Goal: Task Accomplishment & Management: Manage account settings

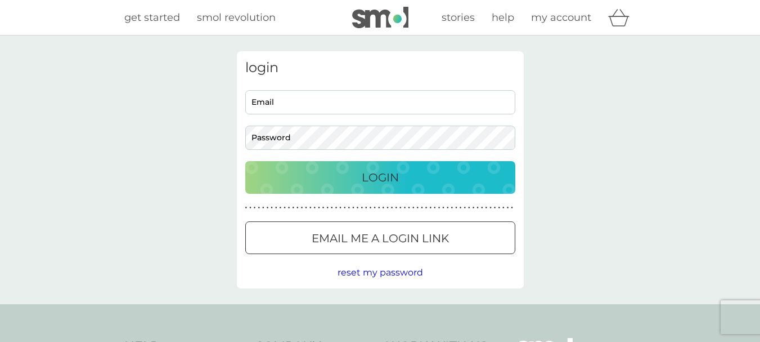
type input "jo_graham_69@yahoo.co.uk"
click at [397, 177] on p "Login" at bounding box center [380, 177] width 37 height 18
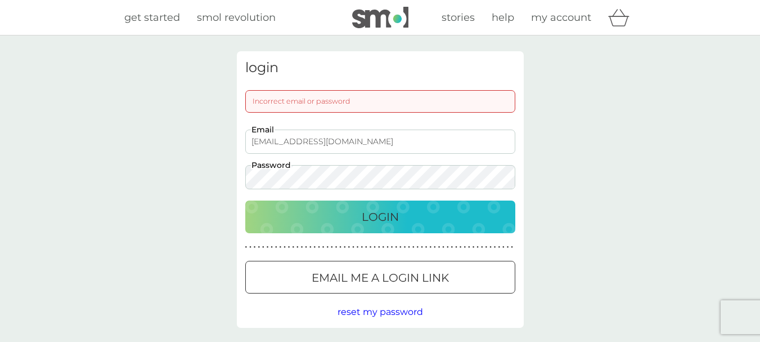
click at [404, 222] on div "Login" at bounding box center [381, 217] width 248 height 18
click at [195, 179] on div "login Incorrect email or password jo_graham_69@yahoo.co.uk Email Password Login…" at bounding box center [380, 189] width 760 height 308
click at [259, 223] on div "Login" at bounding box center [381, 217] width 248 height 18
click at [360, 309] on span "reset my password" at bounding box center [381, 311] width 86 height 11
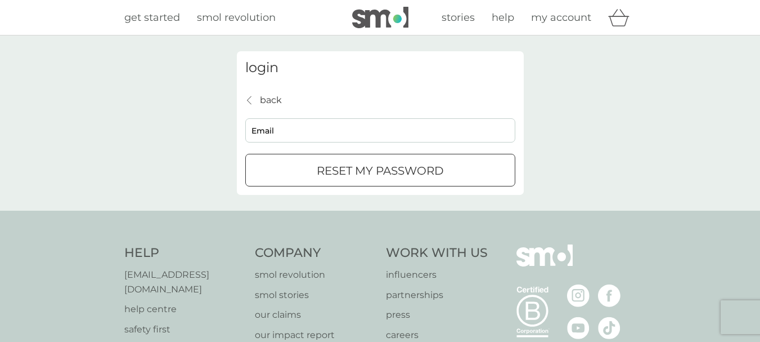
click at [285, 123] on input "Email" at bounding box center [380, 130] width 270 height 24
type input "jo_graham_69@yahoo.co.uk"
click at [329, 174] on p "reset my password" at bounding box center [380, 170] width 127 height 18
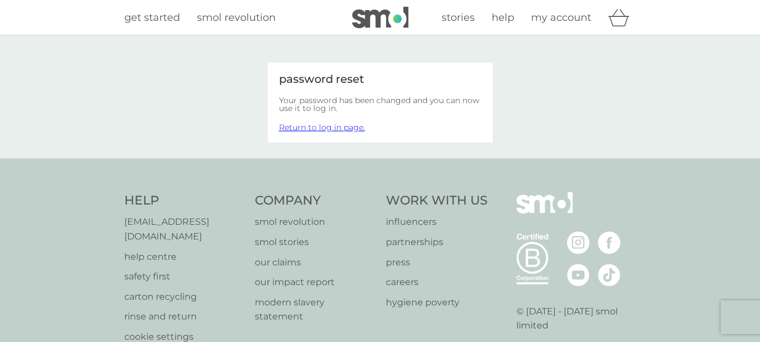
click at [347, 127] on link "Return to log in page." at bounding box center [322, 127] width 86 height 10
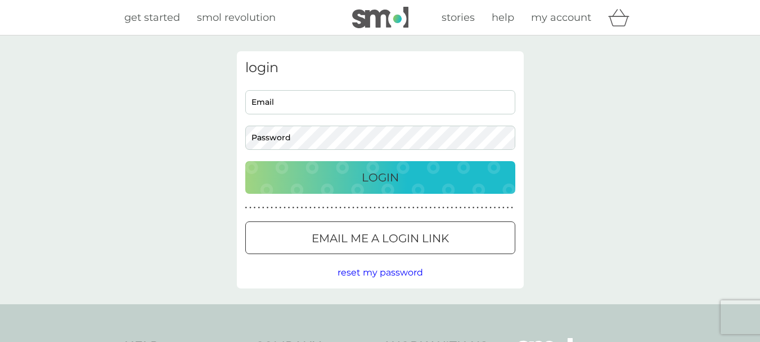
type input "jo_graham_69@yahoo.co.uk"
click at [226, 138] on div "login jo_graham_69@yahoo.co.uk Email Password Login ● ● ● ● ● ● ● ● ● ● ● ● ● ●…" at bounding box center [380, 169] width 760 height 268
click at [284, 180] on div "Login" at bounding box center [381, 177] width 248 height 18
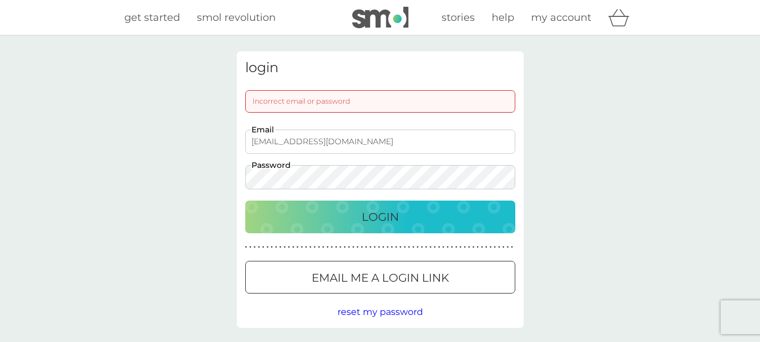
click at [261, 210] on div "Login" at bounding box center [381, 217] width 248 height 18
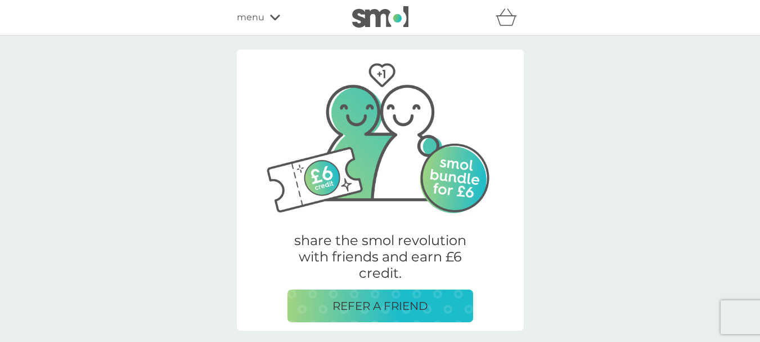
click at [276, 21] on div "menu" at bounding box center [285, 17] width 96 height 15
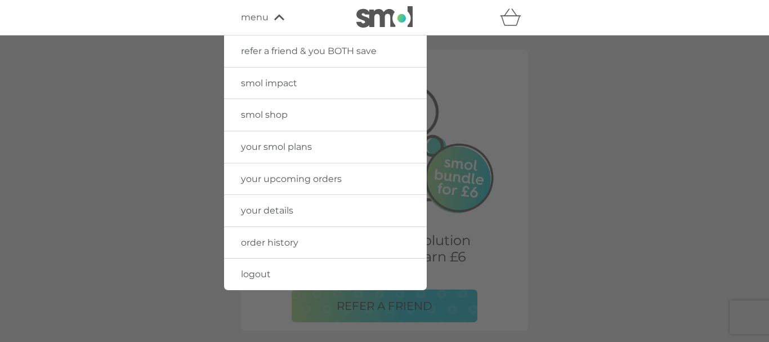
click at [282, 143] on span "your smol plans" at bounding box center [276, 146] width 71 height 11
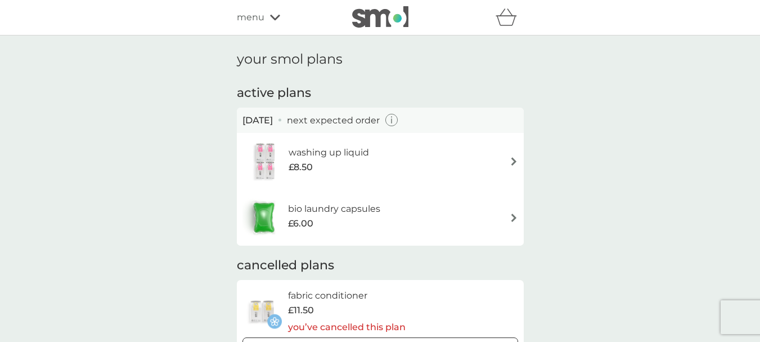
click at [329, 155] on h6 "washing up liquid" at bounding box center [329, 152] width 80 height 15
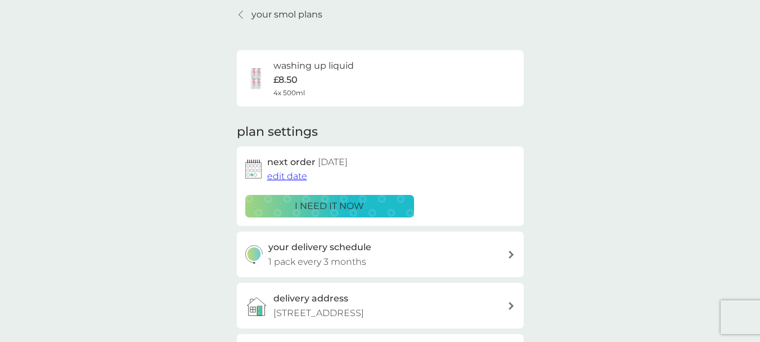
scroll to position [41, 0]
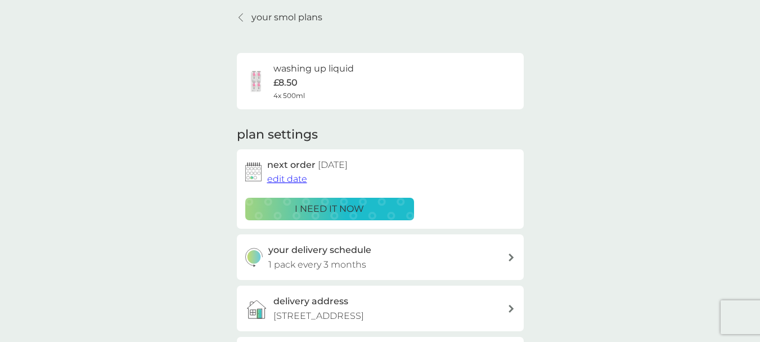
click at [364, 93] on div "washing up liquid £8.50 4x 500ml" at bounding box center [380, 80] width 270 height 39
click at [289, 179] on span "edit date" at bounding box center [287, 178] width 40 height 11
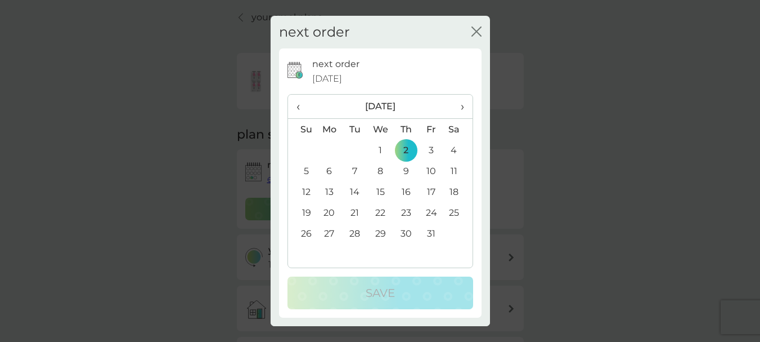
click at [461, 100] on span "›" at bounding box center [457, 107] width 11 height 24
click at [329, 170] on td "3" at bounding box center [330, 170] width 26 height 21
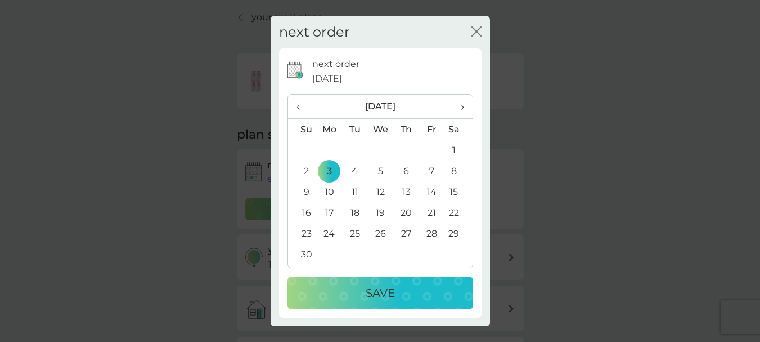
click at [362, 288] on div "Save" at bounding box center [380, 293] width 163 height 18
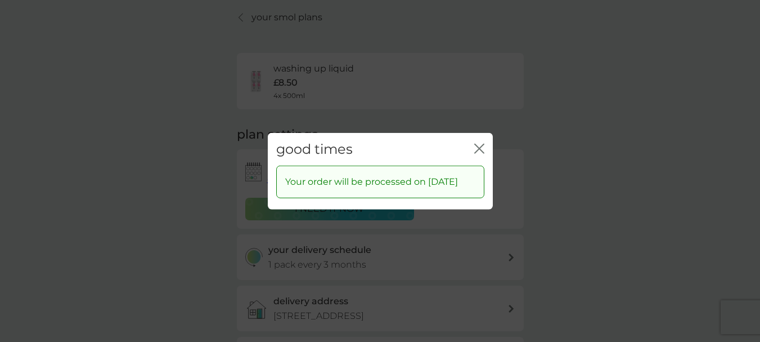
click at [478, 143] on icon "close" at bounding box center [477, 147] width 5 height 9
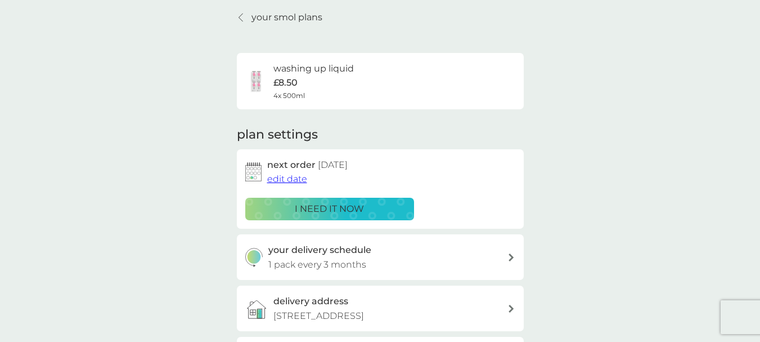
click at [306, 21] on p "your smol plans" at bounding box center [287, 17] width 71 height 15
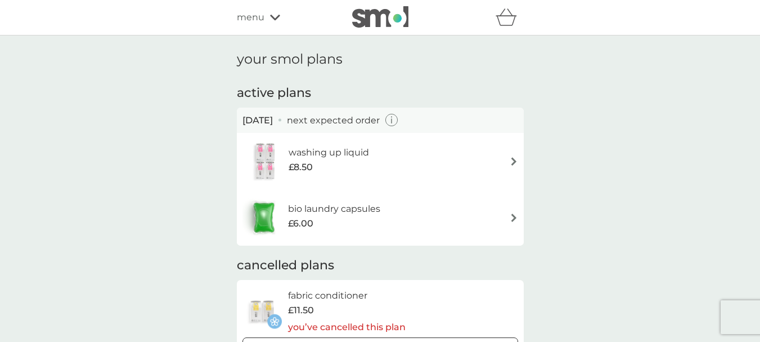
click at [456, 226] on div "bio laundry capsules £6.00" at bounding box center [381, 216] width 276 height 39
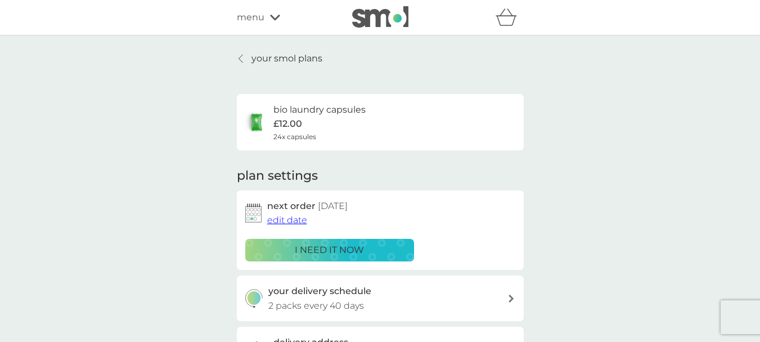
click at [288, 217] on span "edit date" at bounding box center [287, 219] width 40 height 11
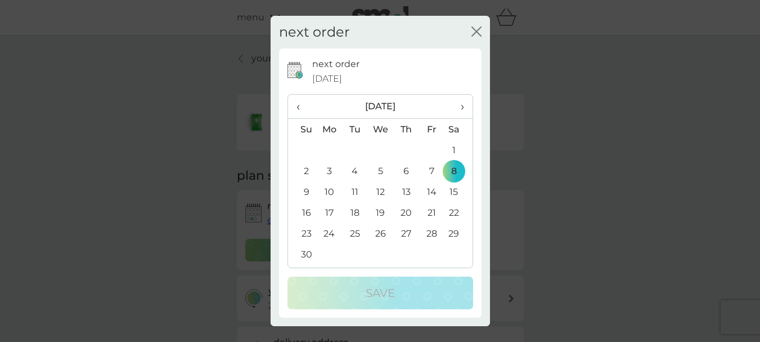
click at [328, 173] on td "3" at bounding box center [330, 170] width 26 height 21
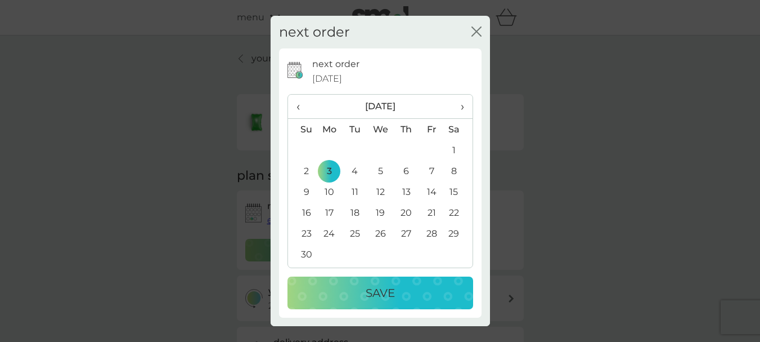
click at [380, 289] on p "Save" at bounding box center [380, 293] width 29 height 18
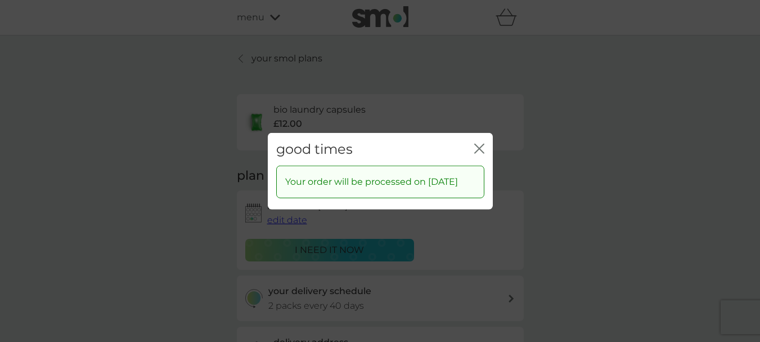
click at [481, 143] on icon "close" at bounding box center [481, 147] width 5 height 9
